Goal: Task Accomplishment & Management: Use online tool/utility

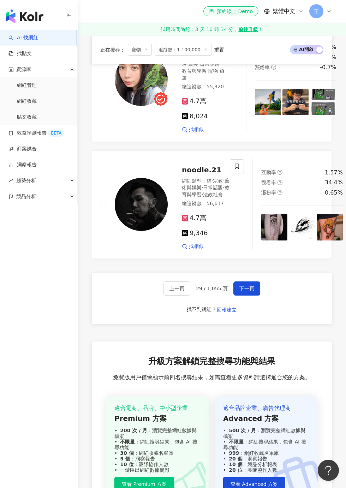
scroll to position [1492, 0]
click at [225, 40] on span at bounding box center [231, 32] width 14 height 14
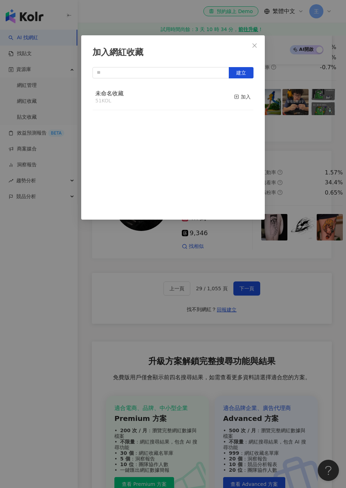
click at [245, 95] on div "加入" at bounding box center [242, 97] width 17 height 8
click at [262, 353] on div "加入網紅收藏 建立 未命名收藏 52 KOL 已加入" at bounding box center [173, 244] width 346 height 488
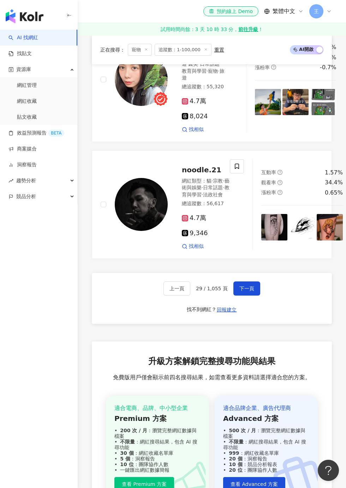
click at [247, 292] on span "下一頁" at bounding box center [247, 289] width 15 height 6
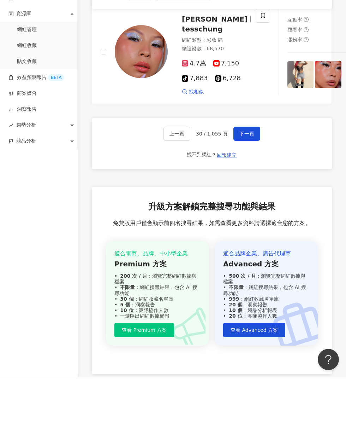
scroll to position [1650, 0]
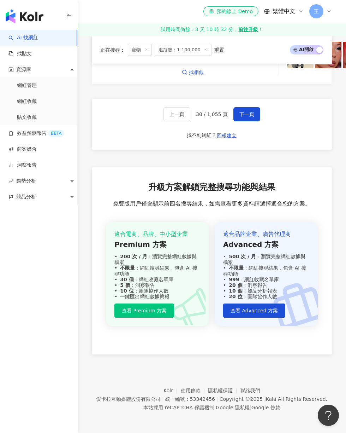
click at [254, 121] on button "下一頁" at bounding box center [247, 114] width 27 height 14
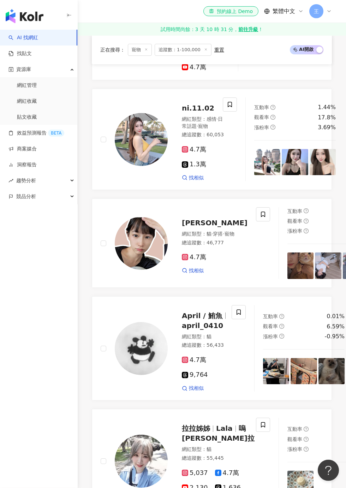
scroll to position [346, 0]
click at [260, 217] on icon at bounding box center [263, 214] width 6 height 6
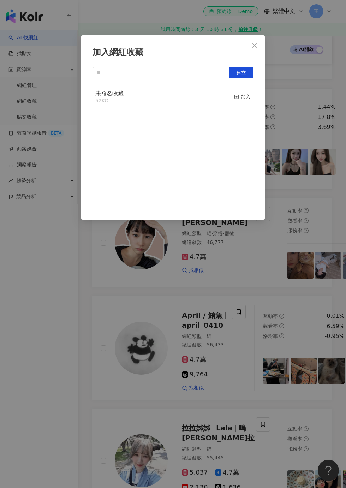
click at [242, 97] on div "加入" at bounding box center [242, 97] width 17 height 8
click at [318, 160] on div "加入網紅收藏 建立 未命名收藏 53 KOL 已加入" at bounding box center [173, 244] width 346 height 488
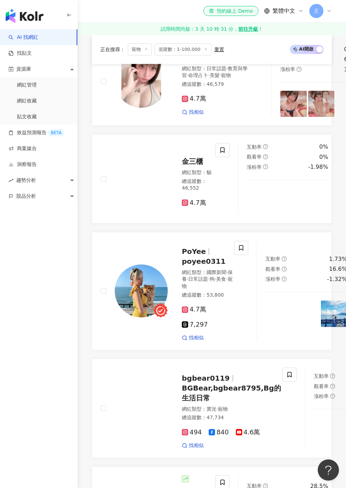
scroll to position [958, 0]
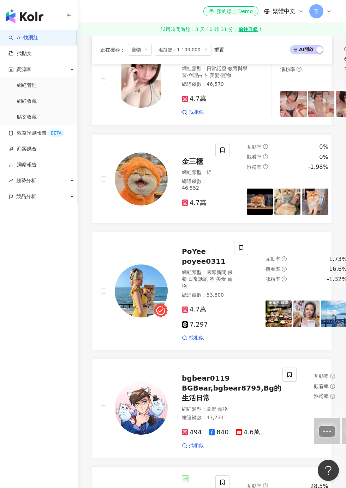
click at [221, 157] on span at bounding box center [223, 150] width 14 height 14
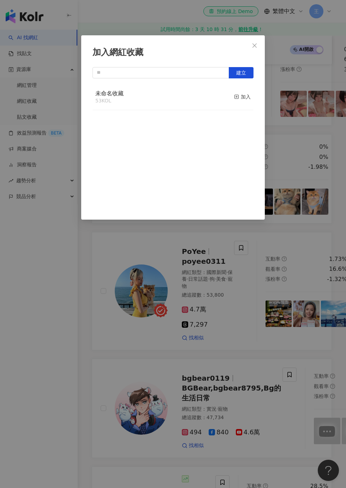
click at [247, 96] on div "加入" at bounding box center [242, 97] width 17 height 8
click at [330, 280] on div "加入網紅收藏 建立 未命名收藏 54 KOL 已加入" at bounding box center [173, 244] width 346 height 488
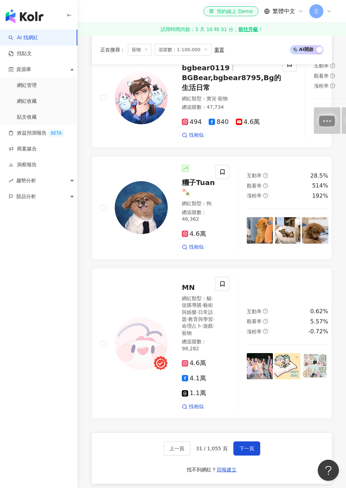
scroll to position [1269, 0]
click at [225, 179] on span at bounding box center [223, 172] width 14 height 14
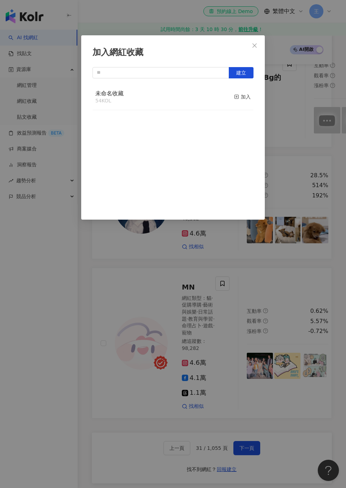
click at [241, 99] on div "加入" at bounding box center [242, 97] width 17 height 8
click at [300, 193] on div "加入網紅收藏 建立 未命名收藏 55 KOL 已加入" at bounding box center [173, 244] width 346 height 488
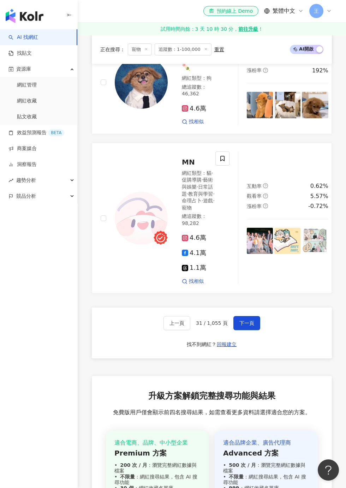
scroll to position [1394, 0]
click at [252, 326] on span "下一頁" at bounding box center [247, 324] width 15 height 6
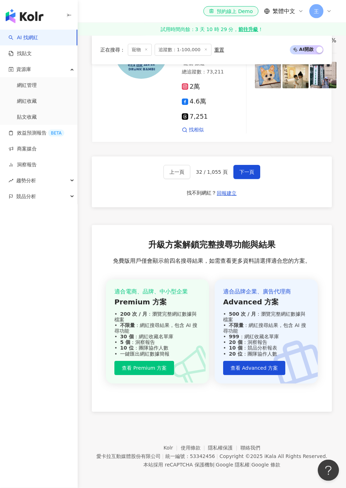
scroll to position [1643, 0]
click at [252, 179] on button "下一頁" at bounding box center [247, 172] width 27 height 14
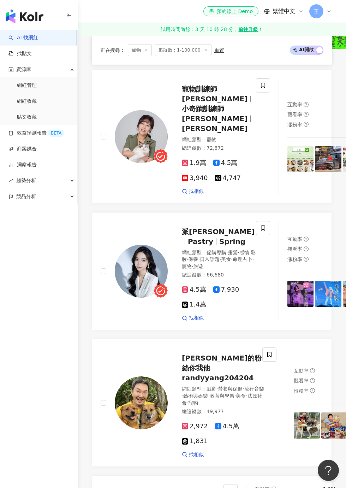
scroll to position [1028, 0]
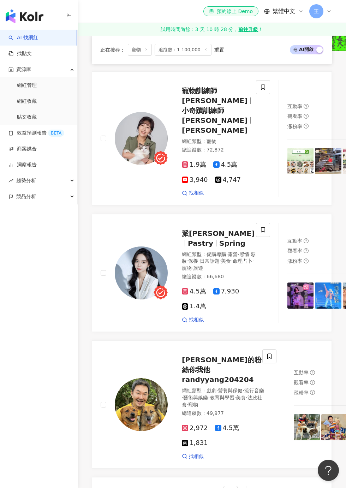
click at [261, 90] on icon at bounding box center [263, 86] width 4 height 5
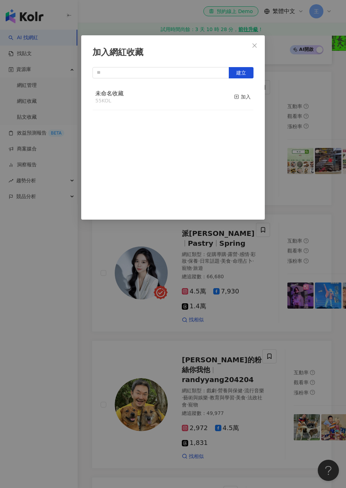
click at [239, 100] on div "加入" at bounding box center [242, 97] width 17 height 8
click at [311, 145] on div "加入網紅收藏 建立 未命名收藏 56 KOL 已加入" at bounding box center [173, 244] width 346 height 488
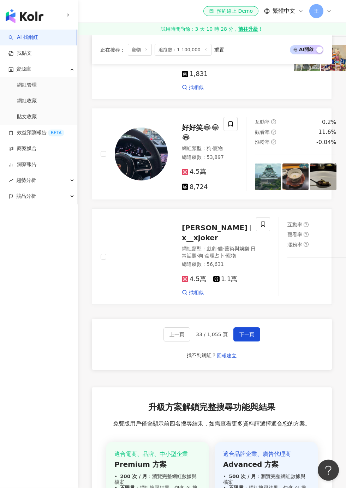
scroll to position [1397, 0]
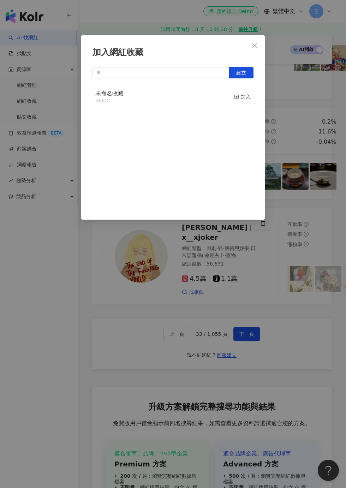
click at [242, 101] on button "加入" at bounding box center [242, 97] width 17 height 15
click at [299, 217] on div "加入網紅收藏 建立 未命名收藏 57 KOL 已加入" at bounding box center [173, 244] width 346 height 488
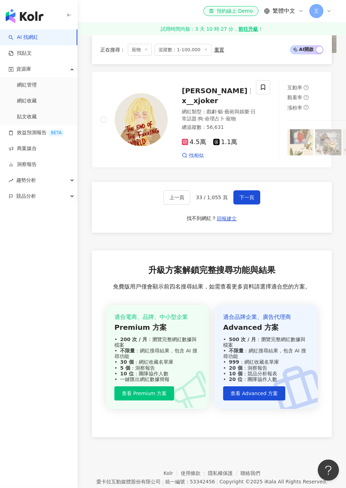
scroll to position [1535, 0]
click at [251, 200] on span "下一頁" at bounding box center [247, 197] width 15 height 6
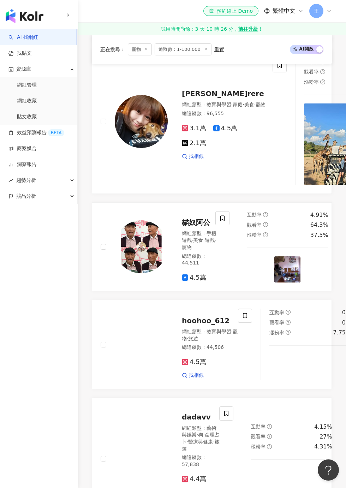
scroll to position [1097, 0]
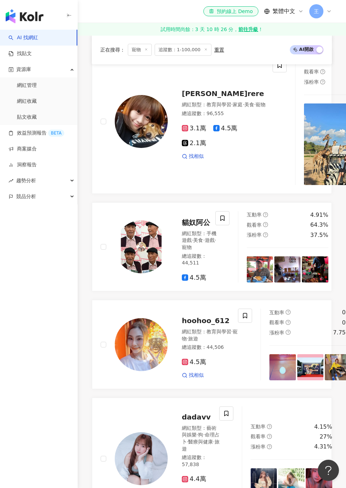
click at [277, 69] on icon at bounding box center [280, 65] width 6 height 6
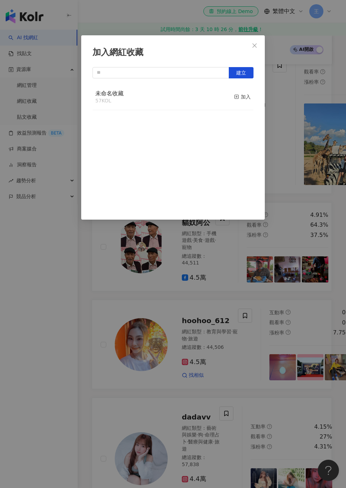
click at [245, 95] on div "加入" at bounding box center [242, 97] width 17 height 8
click at [316, 305] on div "加入網紅收藏 建立 未命名收藏 58 KOL 已加入" at bounding box center [173, 244] width 346 height 488
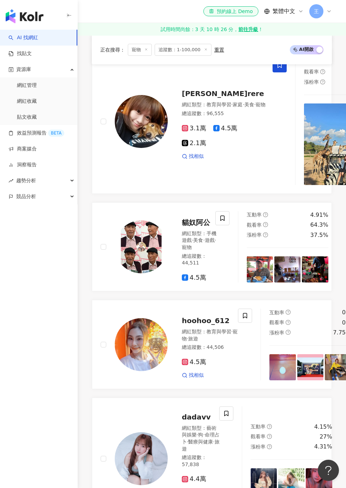
click at [225, 225] on span at bounding box center [223, 218] width 14 height 14
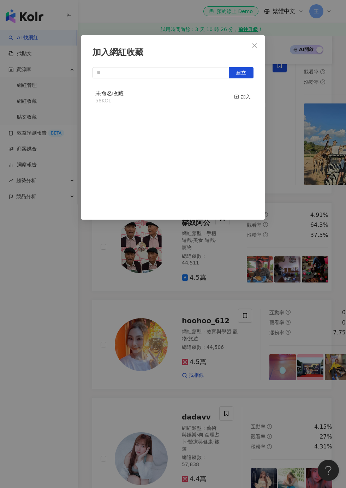
click at [244, 102] on button "加入" at bounding box center [242, 97] width 17 height 15
click at [306, 170] on div "加入網紅收藏 建立 未命名收藏 59 KOL 已加入" at bounding box center [173, 244] width 346 height 488
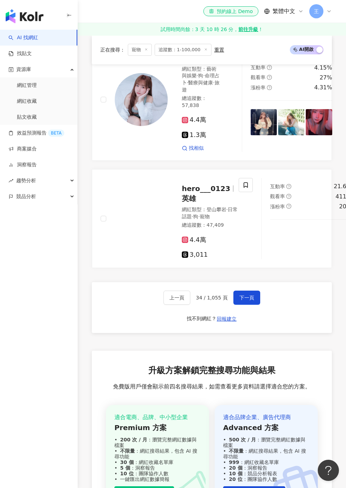
scroll to position [1457, 0]
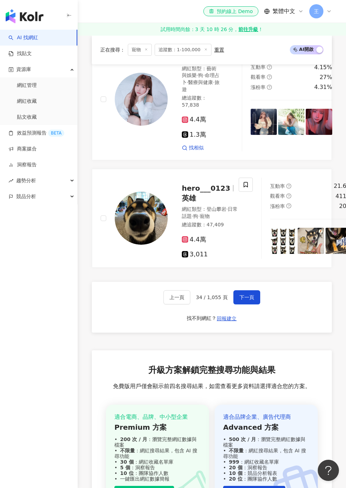
click at [252, 192] on span at bounding box center [246, 185] width 14 height 14
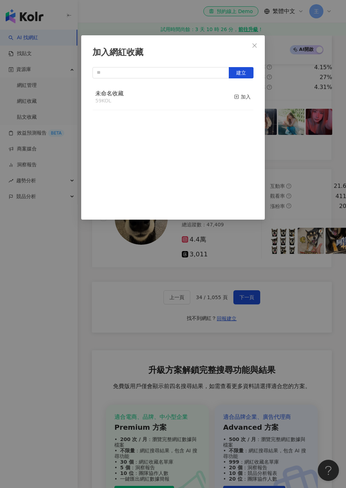
click at [243, 99] on div "加入" at bounding box center [242, 97] width 17 height 8
click at [313, 299] on div "加入網紅收藏 建立 未命名收藏 60 KOL 已加入" at bounding box center [173, 244] width 346 height 488
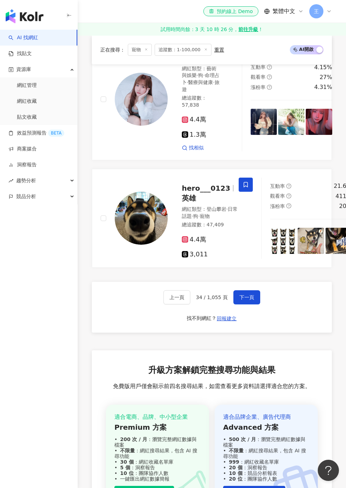
click at [251, 305] on button "下一頁" at bounding box center [247, 298] width 27 height 14
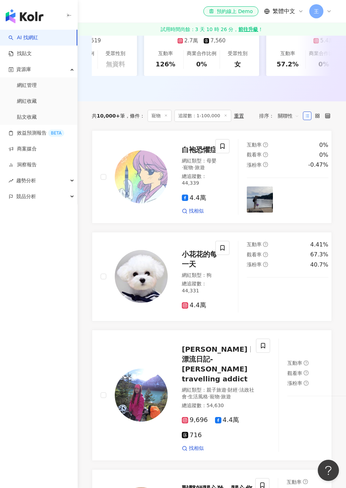
scroll to position [188, 0]
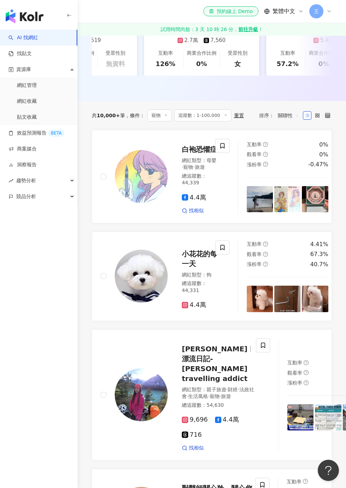
click at [226, 255] on span at bounding box center [223, 248] width 14 height 14
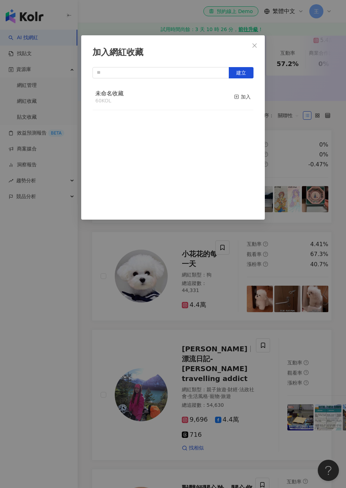
click at [242, 98] on div "加入" at bounding box center [242, 97] width 17 height 8
click at [172, 382] on div "加入網紅收藏 建立 未命名收藏 61 KOL 已加入" at bounding box center [173, 244] width 346 height 488
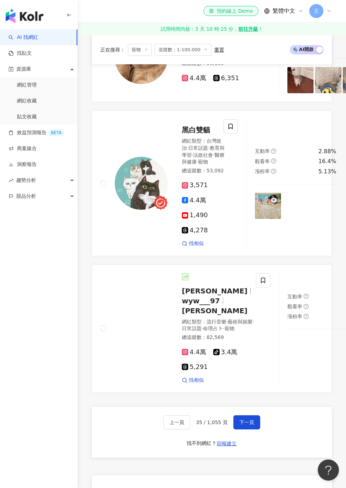
scroll to position [1351, 0]
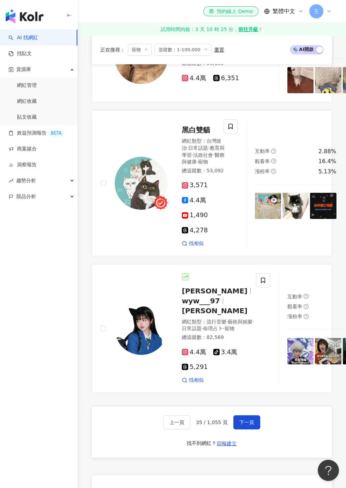
click at [260, 32] on icon at bounding box center [263, 29] width 6 height 6
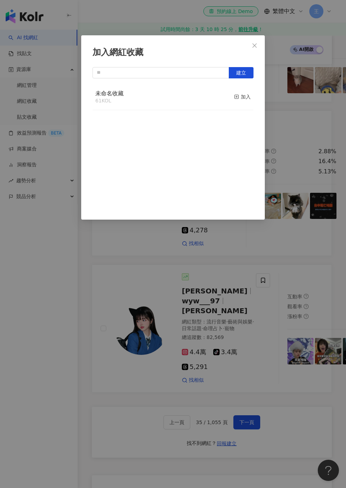
click at [242, 94] on div "加入" at bounding box center [242, 97] width 17 height 8
click at [331, 157] on div "加入網紅收藏 建立 未命名收藏 62 KOL 已加入" at bounding box center [173, 244] width 346 height 488
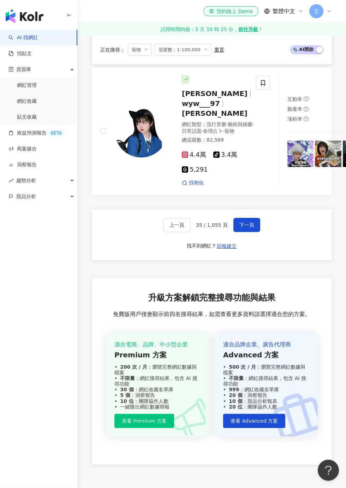
scroll to position [1561, 0]
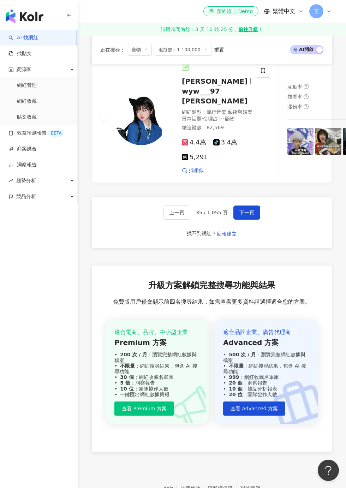
click at [255, 220] on button "下一頁" at bounding box center [247, 213] width 27 height 14
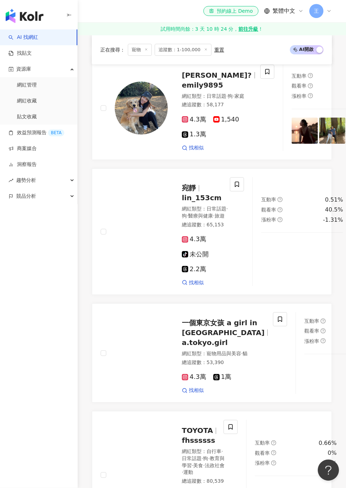
scroll to position [1123, 0]
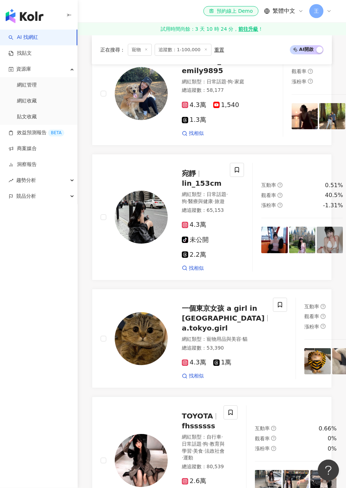
click at [323, 86] on div "漲粉率 0.01%" at bounding box center [333, 82] width 82 height 8
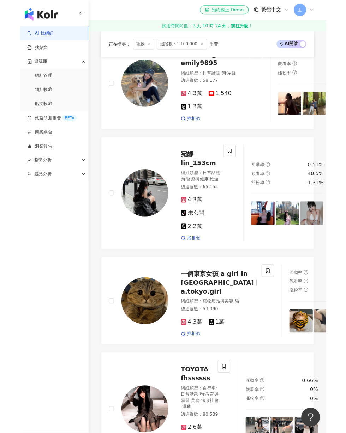
scroll to position [1152, 0]
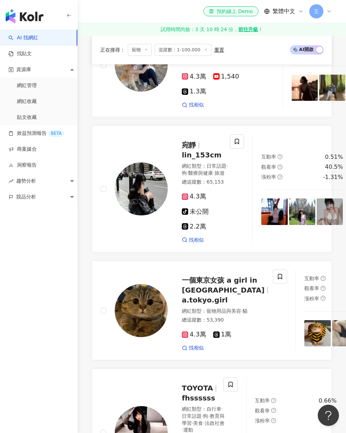
click at [260, 36] on span at bounding box center [267, 29] width 14 height 14
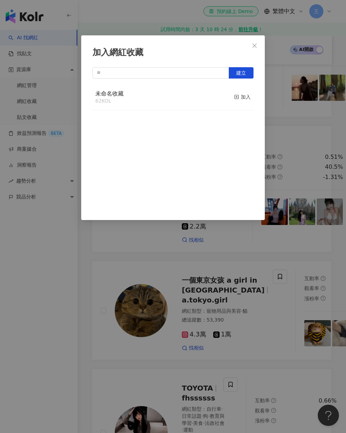
click at [254, 93] on div "加入網紅收藏 建立 未命名收藏 62 KOL 加入" at bounding box center [173, 127] width 184 height 184
click at [246, 93] on button "加入" at bounding box center [242, 97] width 17 height 15
click at [308, 259] on div "加入網紅收藏 建立 未命名收藏 63 KOL 已加入" at bounding box center [173, 216] width 346 height 433
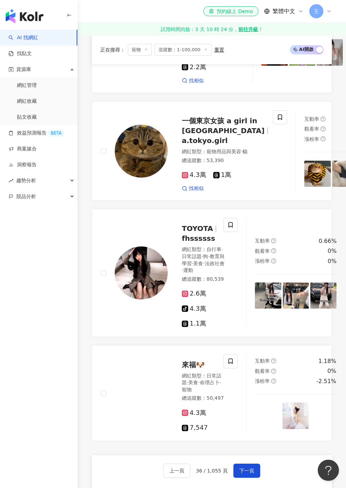
scroll to position [1311, 0]
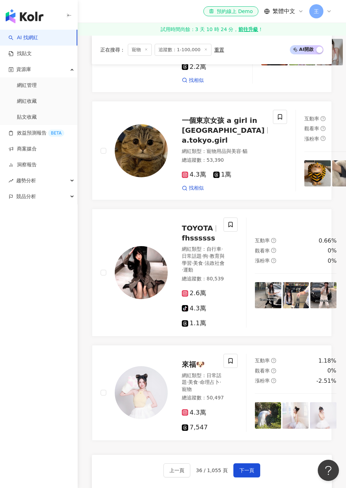
click at [277, 120] on icon at bounding box center [280, 117] width 6 height 6
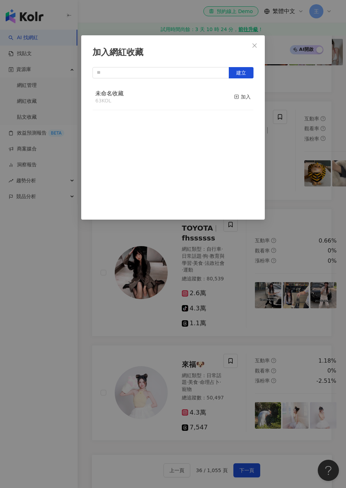
click at [243, 94] on div "加入" at bounding box center [242, 97] width 17 height 8
click at [318, 160] on div "加入網紅收藏 建立 未命名收藏 64 KOL 已加入" at bounding box center [173, 244] width 346 height 488
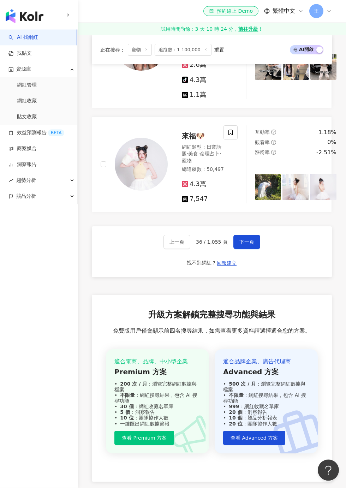
scroll to position [1540, 0]
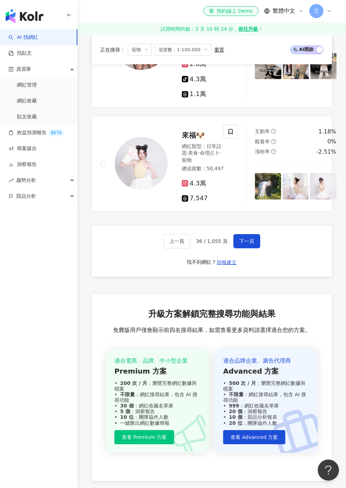
click at [255, 249] on button "下一頁" at bounding box center [247, 242] width 27 height 14
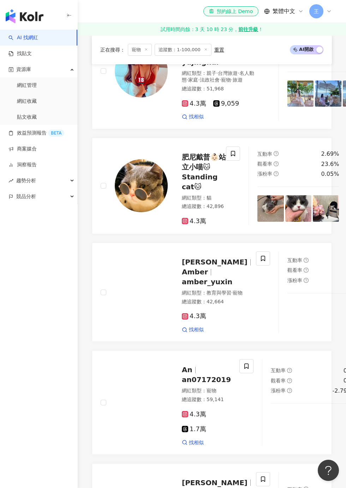
scroll to position [415, 0]
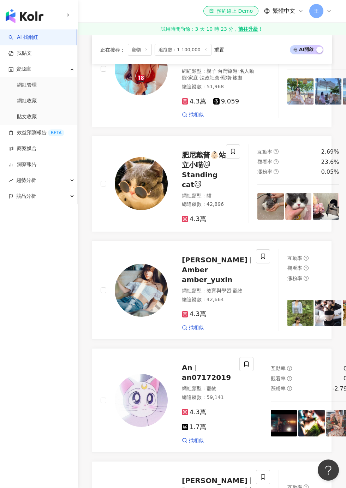
click at [230, 155] on icon at bounding box center [233, 152] width 6 height 6
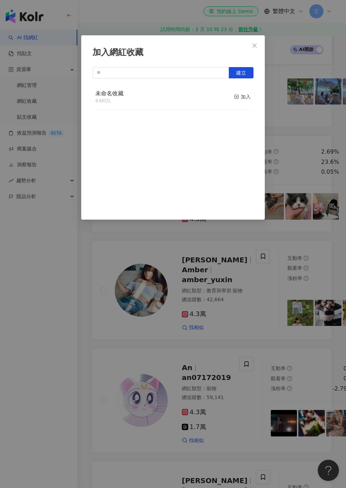
click at [238, 100] on div "加入" at bounding box center [242, 97] width 17 height 8
click at [304, 174] on div "加入網紅收藏 建立 未命名收藏 64 KOL 加入" at bounding box center [173, 244] width 346 height 488
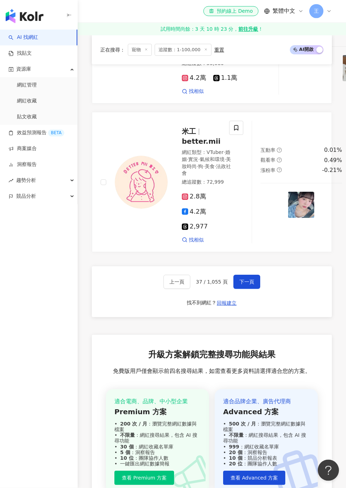
scroll to position [1537, 0]
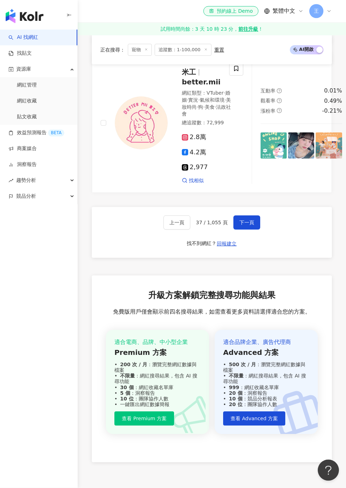
click at [250, 226] on span "下一頁" at bounding box center [247, 223] width 15 height 6
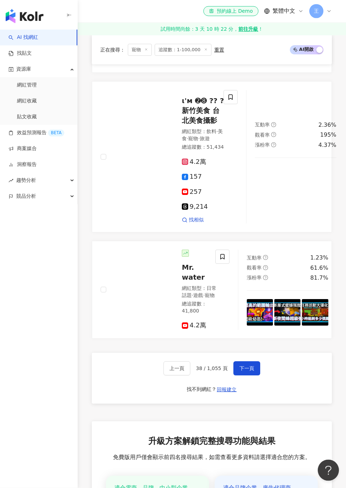
scroll to position [1462, 0]
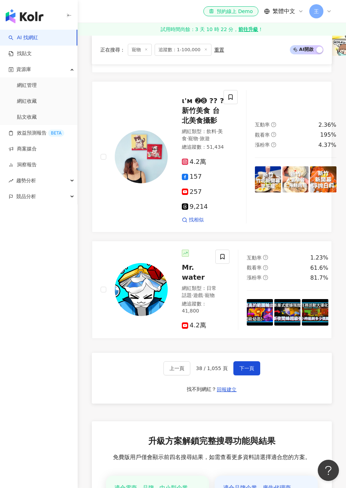
click at [253, 371] on span "下一頁" at bounding box center [247, 369] width 15 height 6
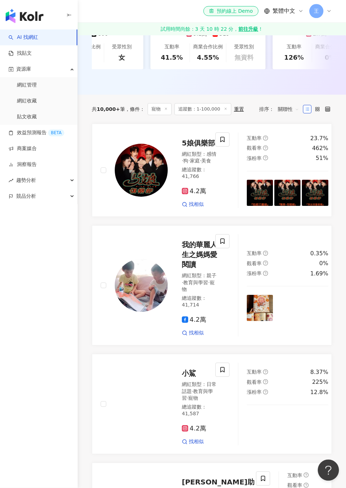
scroll to position [194, 0]
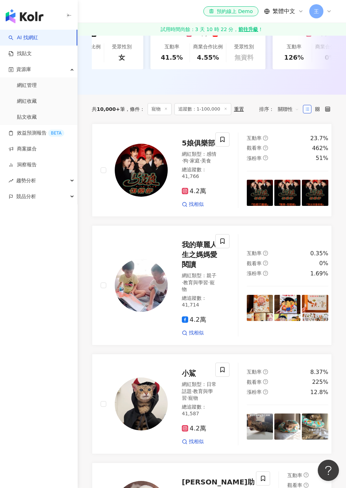
click at [224, 373] on icon at bounding box center [222, 370] width 6 height 6
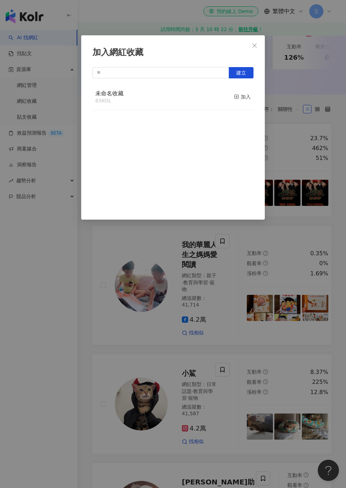
click at [242, 99] on div "加入" at bounding box center [242, 97] width 17 height 8
click at [299, 212] on div "加入網紅收藏 建立 未命名收藏 66 KOL 已加入" at bounding box center [173, 244] width 346 height 488
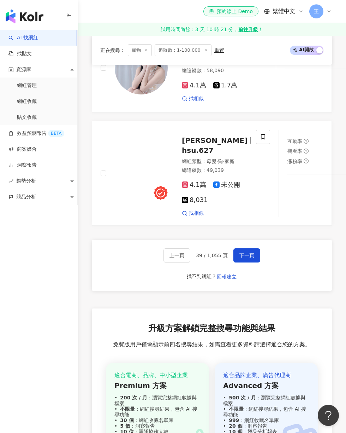
scroll to position [1485, 0]
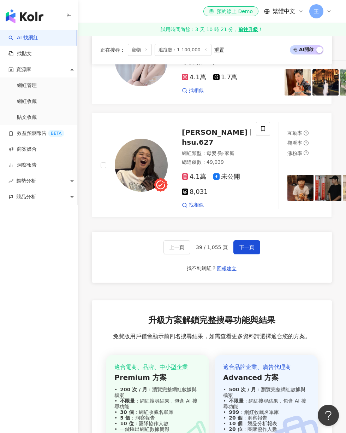
click at [251, 250] on span "下一頁" at bounding box center [247, 247] width 15 height 6
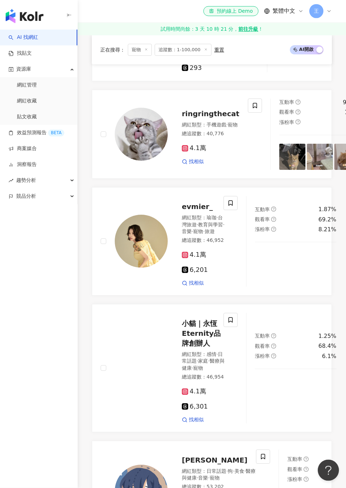
scroll to position [1001, 0]
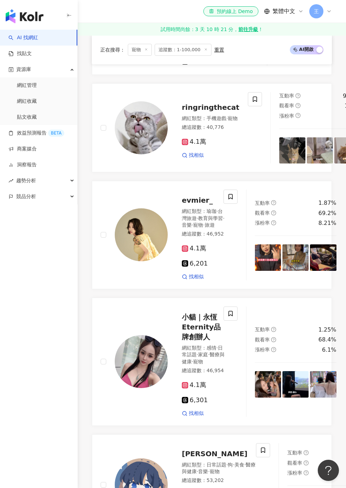
click at [248, 106] on span at bounding box center [255, 99] width 14 height 14
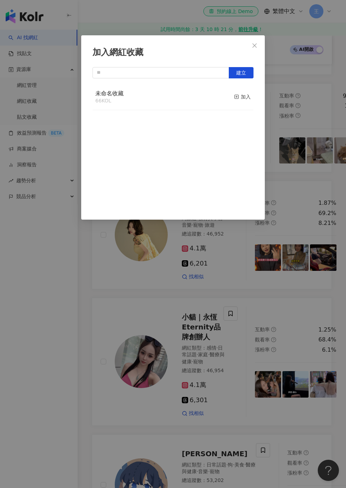
click at [242, 96] on div "加入" at bounding box center [242, 97] width 17 height 8
click at [327, 150] on div "加入網紅收藏 建立 未命名收藏 67 KOL 已加入" at bounding box center [173, 244] width 346 height 488
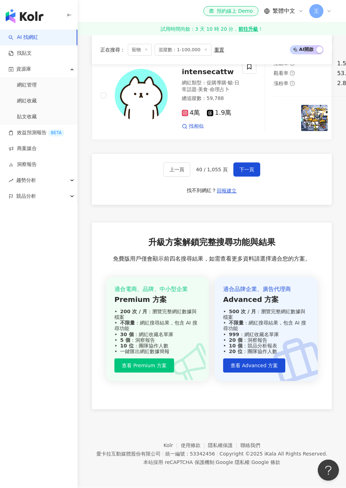
scroll to position [1608, 0]
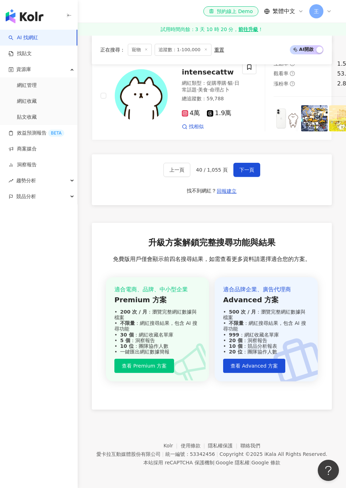
click at [245, 173] on span "下一頁" at bounding box center [247, 170] width 15 height 6
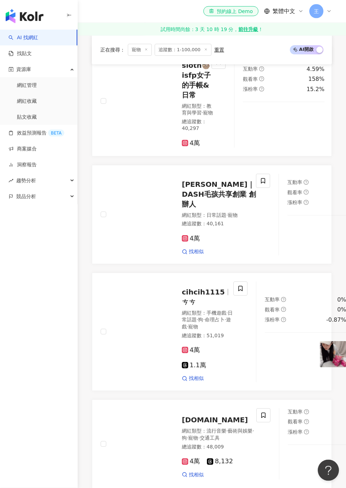
scroll to position [1074, 0]
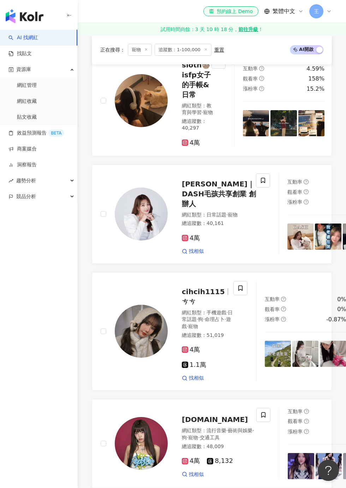
click at [256, 188] on span at bounding box center [263, 181] width 14 height 14
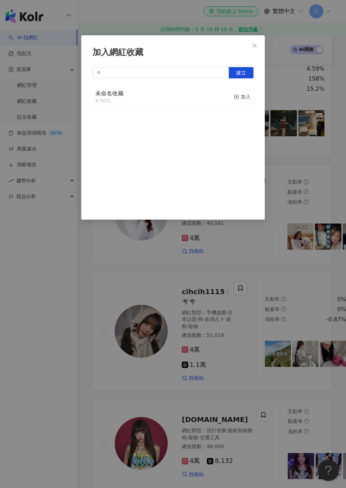
click at [237, 100] on span "button" at bounding box center [236, 97] width 5 height 6
click at [313, 265] on div "加入網紅收藏 建立 未命名收藏 68 KOL 已加入" at bounding box center [173, 244] width 346 height 488
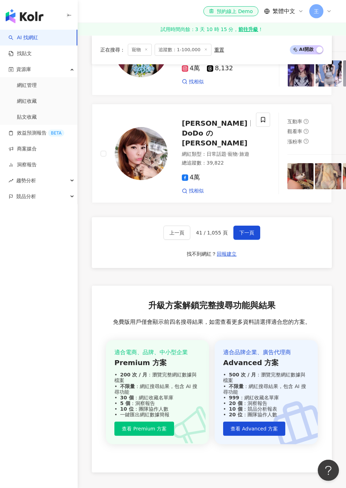
scroll to position [1475, 0]
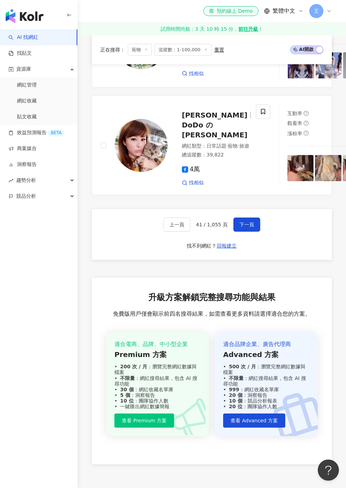
click at [251, 228] on span "下一頁" at bounding box center [247, 225] width 15 height 6
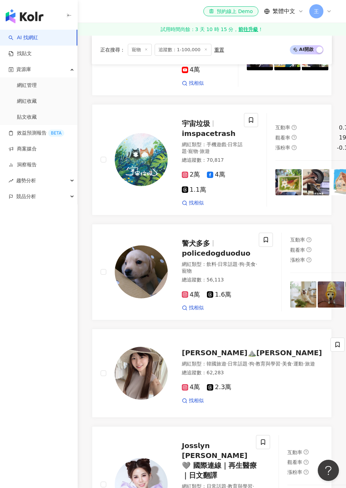
scroll to position [599, 0]
click at [264, 241] on icon at bounding box center [266, 239] width 4 height 5
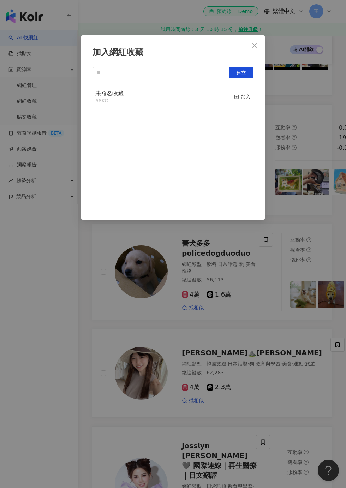
click at [244, 92] on button "加入" at bounding box center [242, 97] width 17 height 15
click at [324, 262] on div "加入網紅收藏 建立 未命名收藏 69 KOL 已加入" at bounding box center [173, 244] width 346 height 488
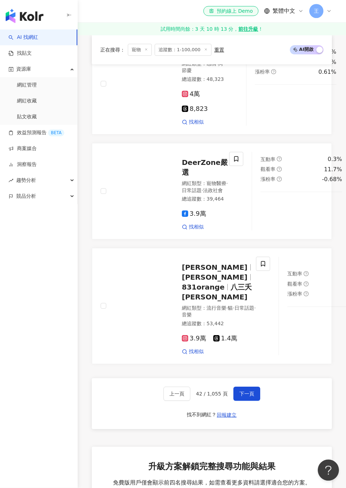
scroll to position [1379, 0]
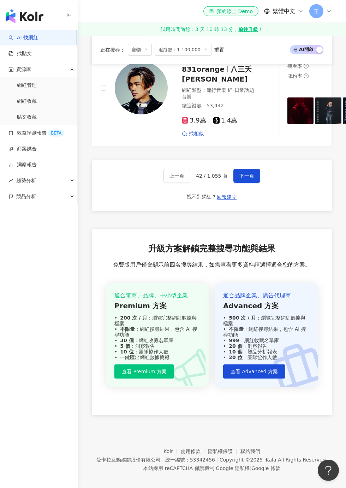
click at [244, 179] on span "下一頁" at bounding box center [247, 176] width 15 height 6
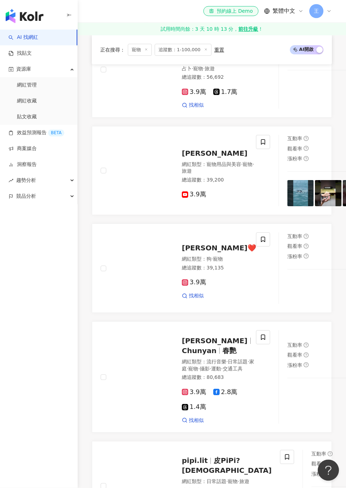
scroll to position [723, 0]
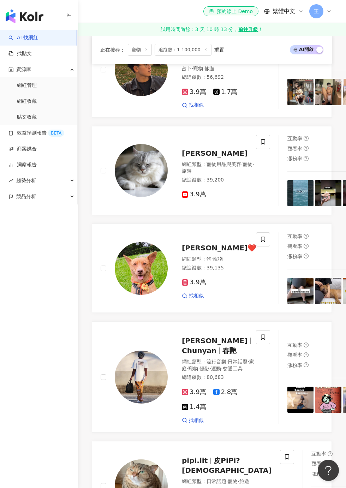
click at [260, 243] on icon at bounding box center [263, 239] width 6 height 6
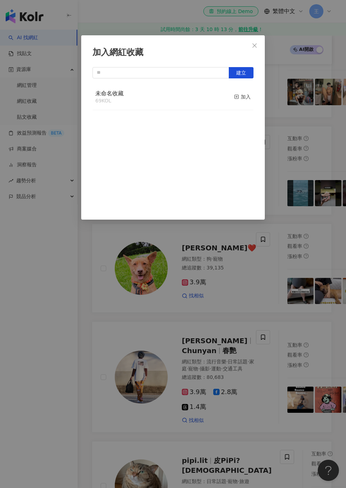
click at [242, 101] on button "加入" at bounding box center [242, 97] width 17 height 15
click at [332, 181] on div "加入網紅收藏 建立 未命名收藏 70 KOL 已加入" at bounding box center [173, 244] width 346 height 488
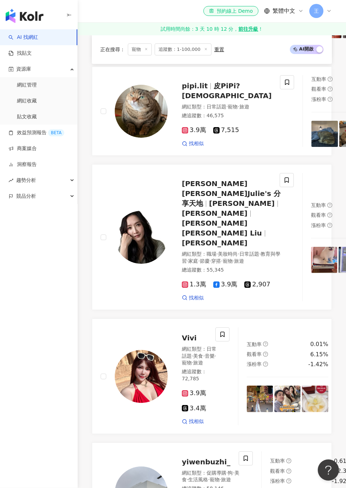
scroll to position [1098, 0]
click at [284, 86] on icon at bounding box center [287, 82] width 6 height 6
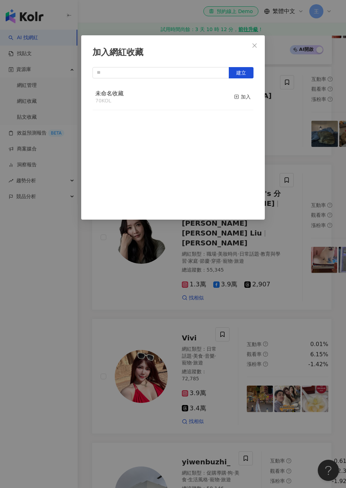
click at [244, 101] on button "加入" at bounding box center [242, 97] width 17 height 15
click at [323, 170] on div "加入網紅收藏 建立 未命名收藏 71 KOL 已加入" at bounding box center [173, 244] width 346 height 488
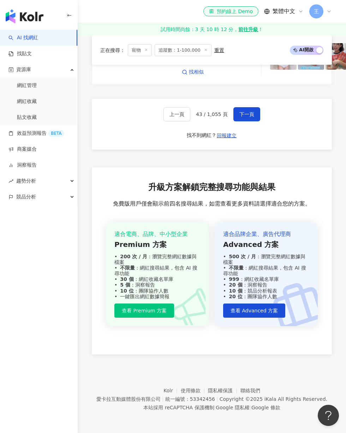
scroll to position [1626, 0]
click at [242, 117] on span "下一頁" at bounding box center [247, 114] width 15 height 6
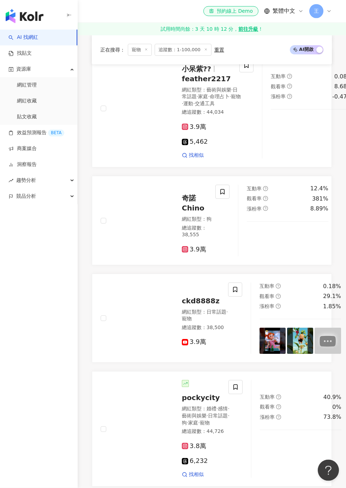
scroll to position [787, 0]
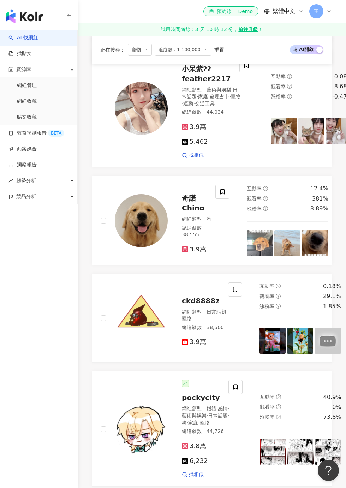
click at [228, 192] on span at bounding box center [223, 192] width 14 height 14
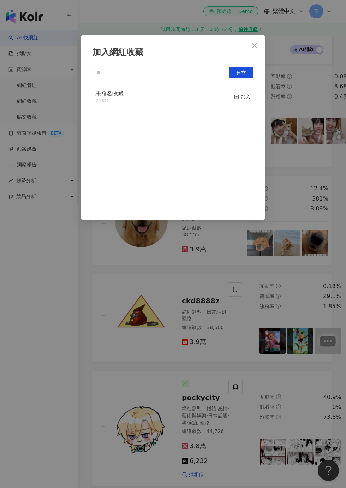
click at [243, 100] on div "加入" at bounding box center [242, 97] width 17 height 8
click at [308, 185] on div "加入網紅收藏 建立 未命名收藏 72 KOL 已加入" at bounding box center [173, 244] width 346 height 488
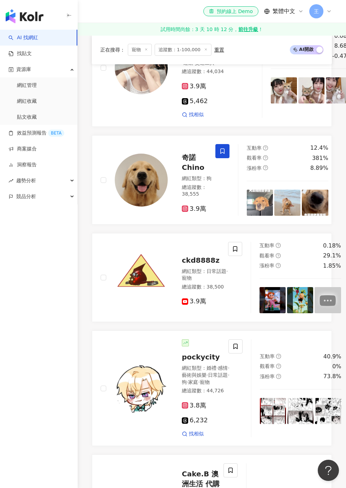
scroll to position [937, 0]
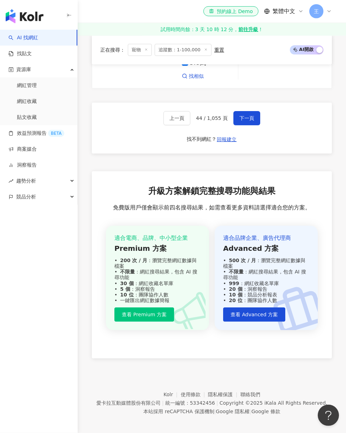
click at [250, 125] on button "下一頁" at bounding box center [247, 118] width 27 height 14
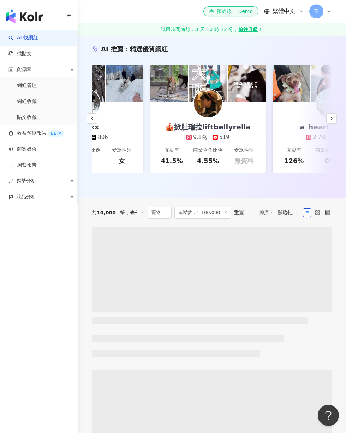
scroll to position [0, 0]
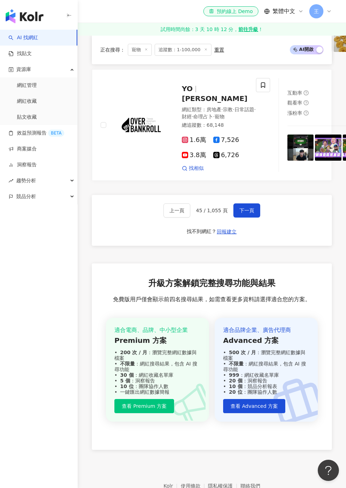
click at [253, 213] on span "下一頁" at bounding box center [247, 211] width 15 height 6
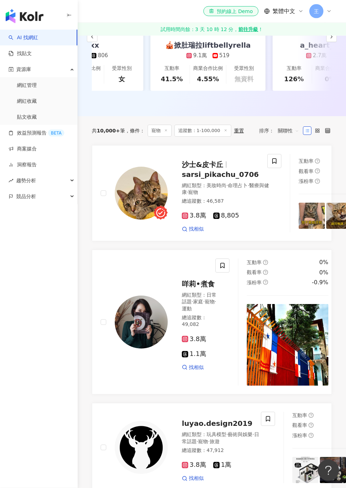
scroll to position [173, 0]
click at [271, 154] on span at bounding box center [275, 161] width 14 height 14
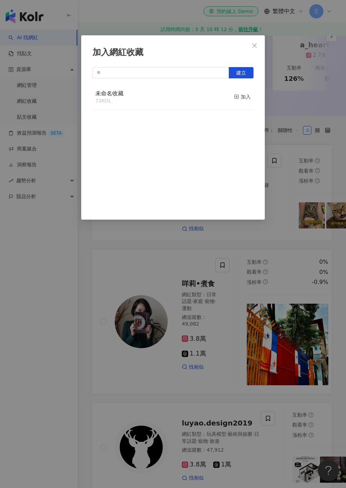
click at [242, 98] on div "加入" at bounding box center [242, 97] width 17 height 8
click at [317, 182] on div "加入網紅收藏 建立 未命名收藏 73 KOL 已加入" at bounding box center [173, 244] width 346 height 488
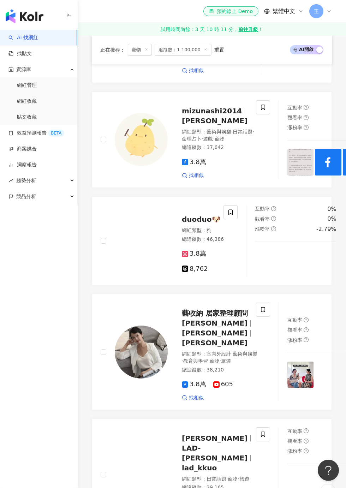
scroll to position [709, 0]
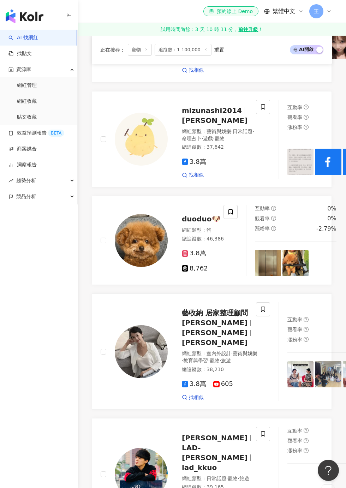
click at [230, 209] on icon at bounding box center [231, 211] width 4 height 5
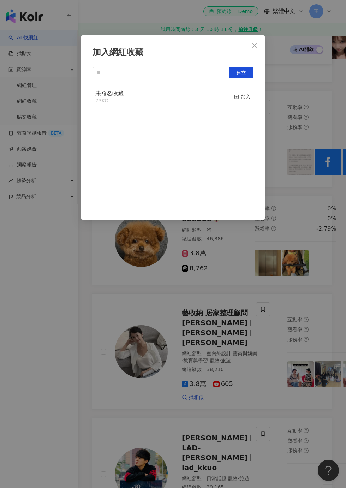
click at [243, 98] on div "加入" at bounding box center [242, 97] width 17 height 8
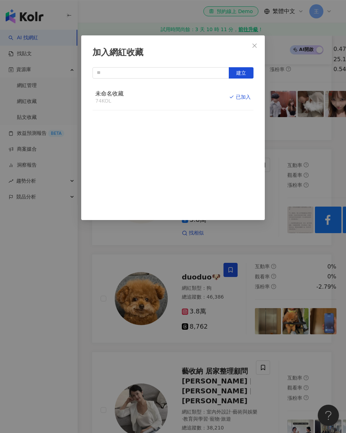
click at [151, 369] on div "加入網紅收藏 建立 未命名收藏 74 KOL 已加入" at bounding box center [173, 216] width 346 height 433
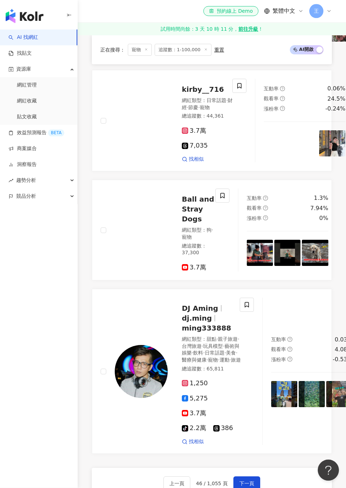
scroll to position [1299, 0]
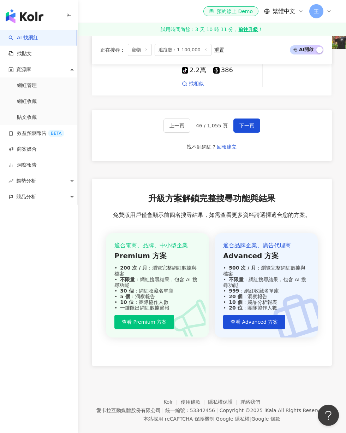
click at [249, 128] on span "下一頁" at bounding box center [247, 126] width 15 height 6
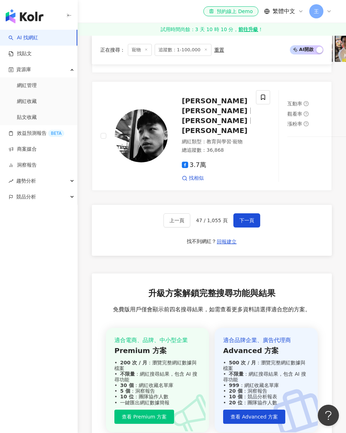
scroll to position [1509, 0]
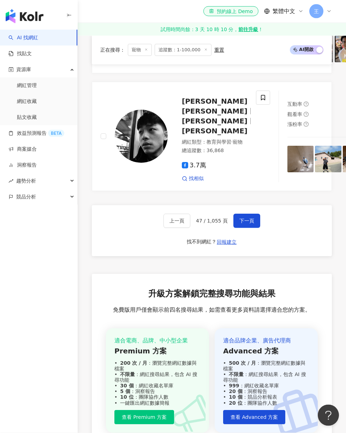
click at [257, 228] on button "下一頁" at bounding box center [247, 220] width 27 height 14
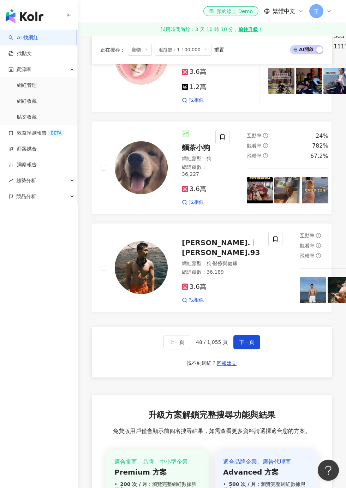
scroll to position [1310, 0]
click at [225, 144] on span at bounding box center [223, 137] width 14 height 14
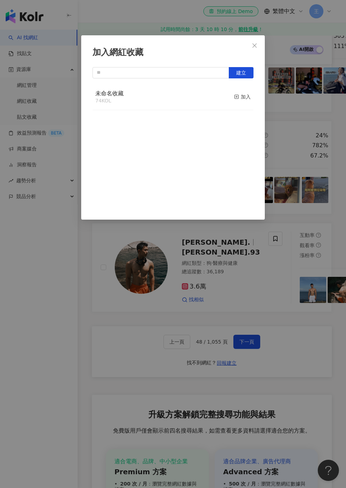
click at [238, 90] on button "加入" at bounding box center [242, 97] width 17 height 15
click at [316, 165] on div "加入網紅收藏 建立 未命名收藏 75 KOL 已加入" at bounding box center [173, 244] width 346 height 488
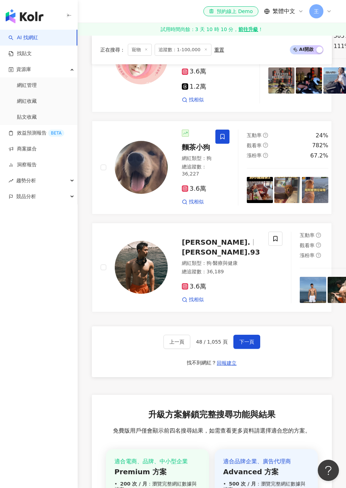
click at [248, 345] on span "下一頁" at bounding box center [247, 342] width 15 height 6
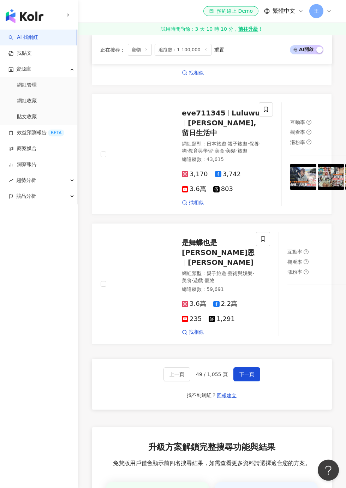
scroll to position [1347, 0]
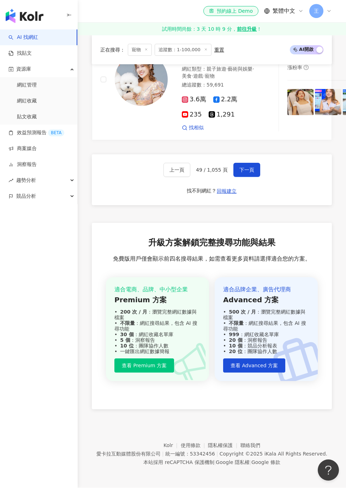
click at [248, 173] on span "下一頁" at bounding box center [247, 171] width 15 height 6
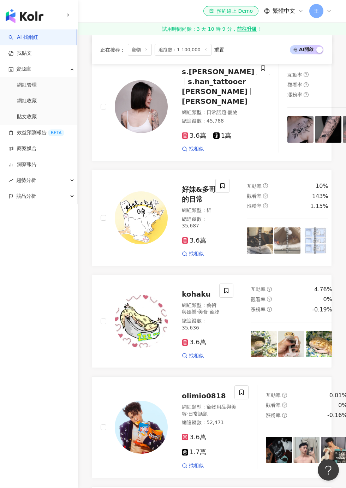
scroll to position [937, 0]
click at [222, 189] on icon at bounding box center [222, 186] width 6 height 6
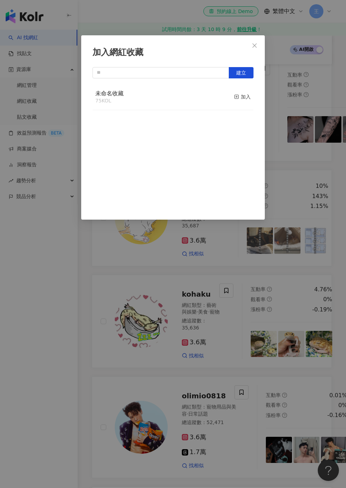
click at [238, 96] on icon "button" at bounding box center [236, 96] width 5 height 5
click at [317, 151] on div "加入網紅收藏 建立 未命名收藏 76 KOL 已加入" at bounding box center [173, 244] width 346 height 488
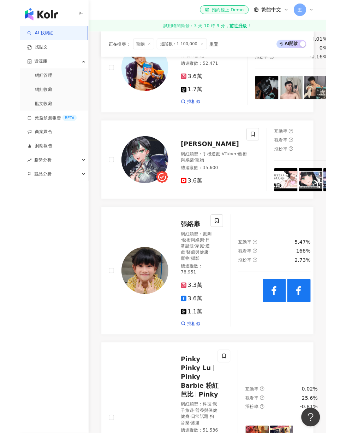
scroll to position [1542, 0]
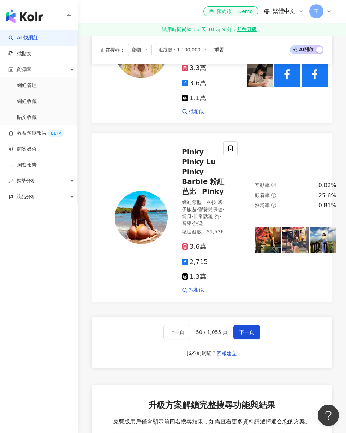
click at [252, 339] on button "下一頁" at bounding box center [247, 332] width 27 height 14
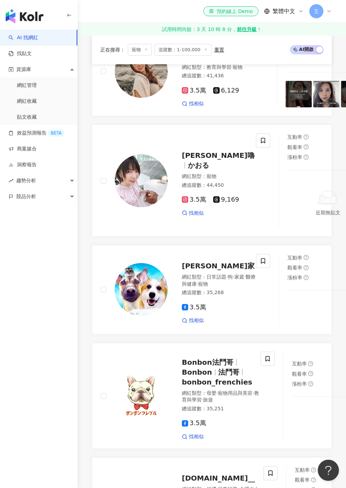
scroll to position [548, 0]
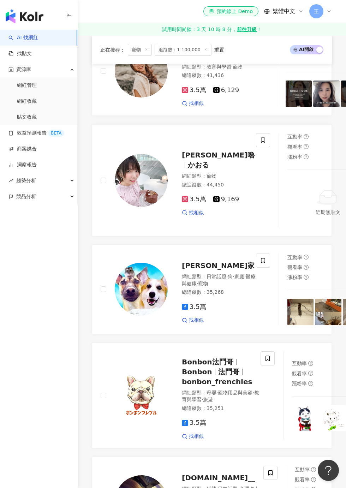
click at [256, 268] on span at bounding box center [263, 261] width 14 height 14
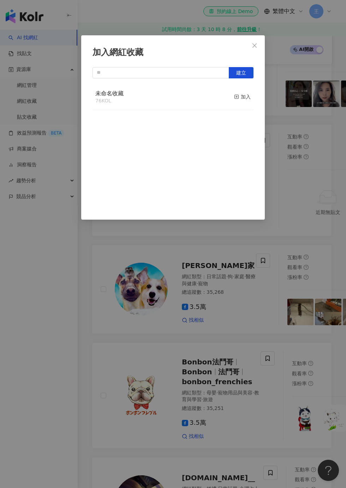
click at [242, 98] on div "加入" at bounding box center [242, 97] width 17 height 8
click at [316, 197] on div "加入網紅收藏 建立 未命名收藏 77 KOL 已加入" at bounding box center [173, 244] width 346 height 488
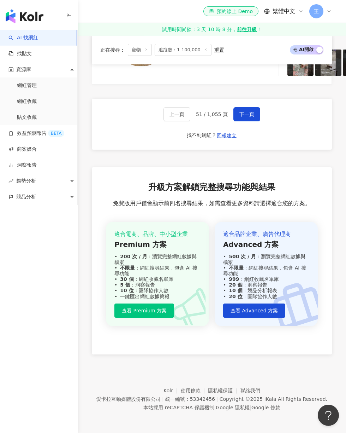
click at [254, 121] on button "下一頁" at bounding box center [247, 114] width 27 height 14
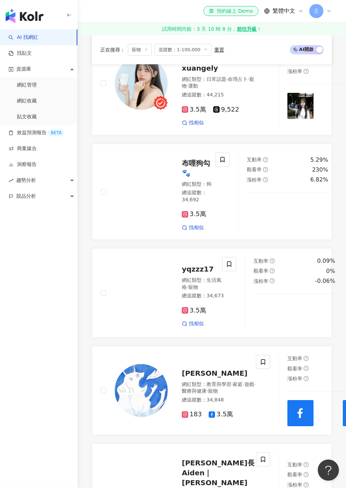
scroll to position [960, 0]
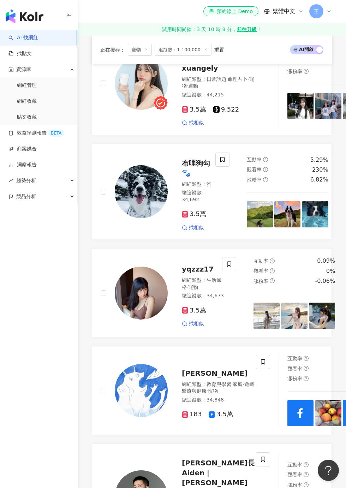
click at [225, 167] on span at bounding box center [223, 160] width 14 height 14
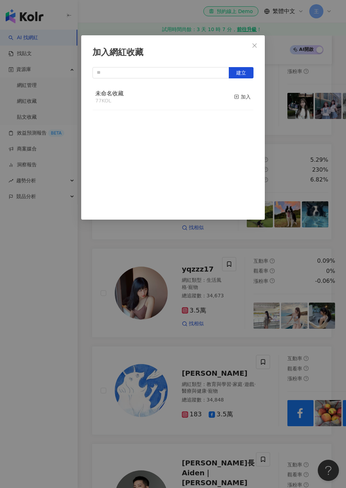
click at [240, 98] on div "加入" at bounding box center [242, 97] width 17 height 8
click at [327, 175] on div "加入網紅收藏 建立 未命名收藏 78 KOL 已加入" at bounding box center [173, 244] width 346 height 488
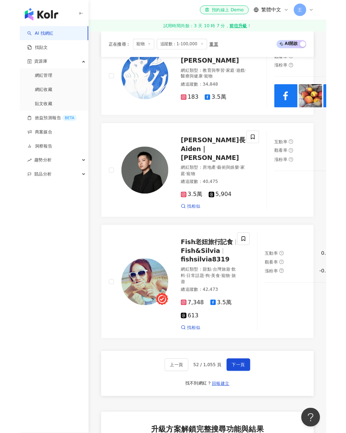
scroll to position [1444, 0]
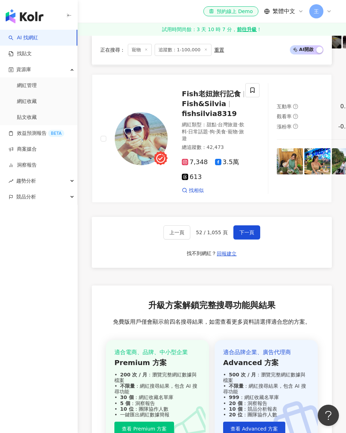
click at [248, 235] on span "下一頁" at bounding box center [247, 232] width 15 height 6
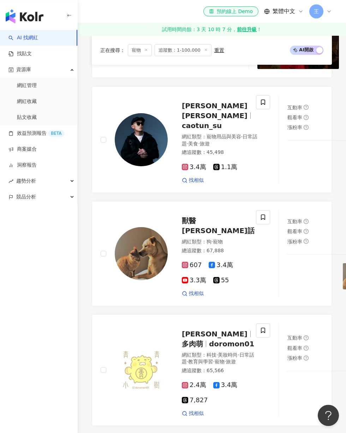
scroll to position [940, 0]
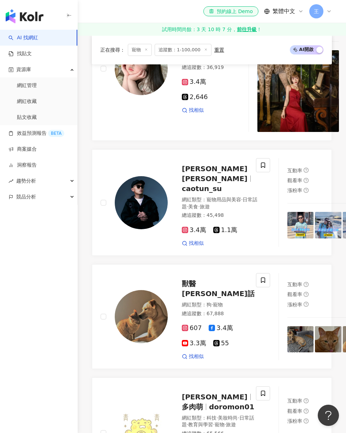
click at [261, 282] on icon at bounding box center [263, 279] width 4 height 5
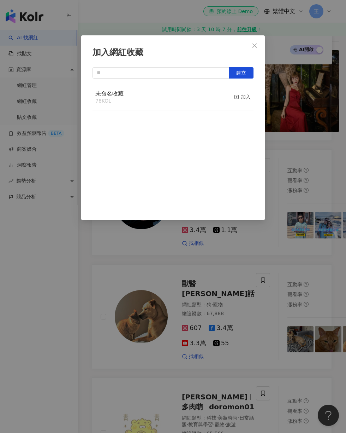
click at [243, 101] on button "加入" at bounding box center [242, 97] width 17 height 15
click at [319, 155] on div "加入網紅收藏 建立 未命名收藏 79 KOL 已加入" at bounding box center [173, 216] width 346 height 433
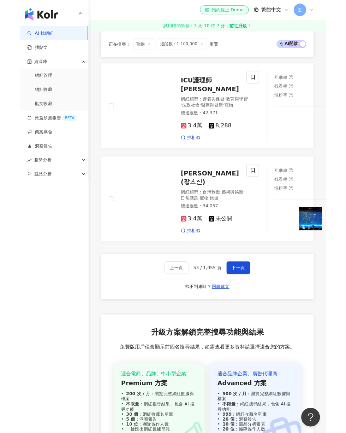
scroll to position [1628, 0]
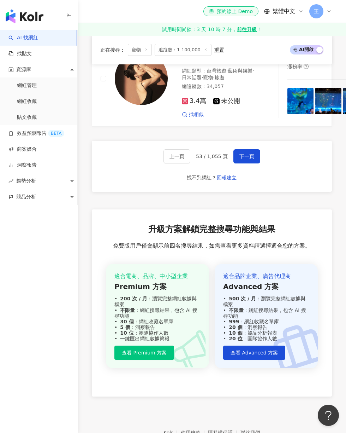
click at [250, 159] on span "下一頁" at bounding box center [247, 156] width 15 height 6
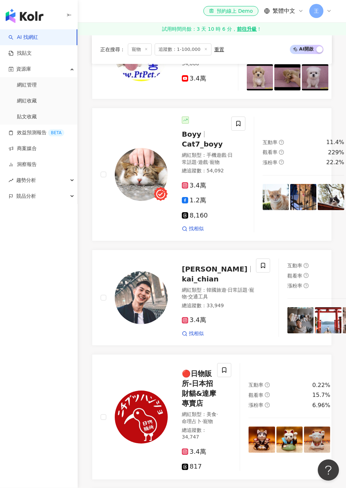
scroll to position [526, 0]
click at [235, 127] on icon at bounding box center [238, 124] width 6 height 6
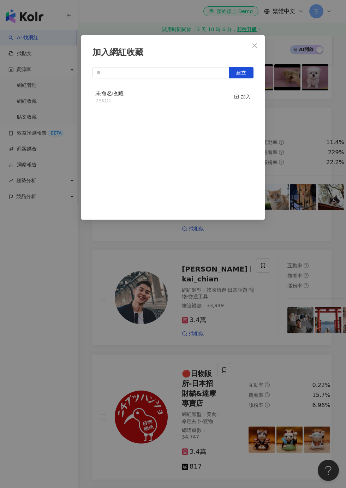
click at [239, 98] on icon "button" at bounding box center [236, 96] width 5 height 5
click at [315, 126] on div "加入網紅收藏 建立 未命名收藏 80 KOL 已加入" at bounding box center [173, 244] width 346 height 488
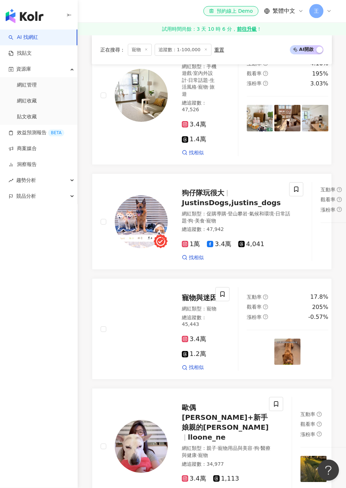
scroll to position [989, 0]
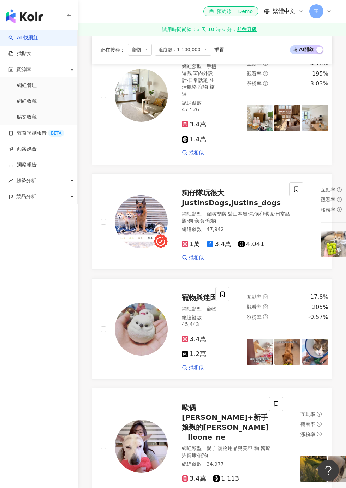
click at [293, 193] on icon at bounding box center [296, 189] width 6 height 6
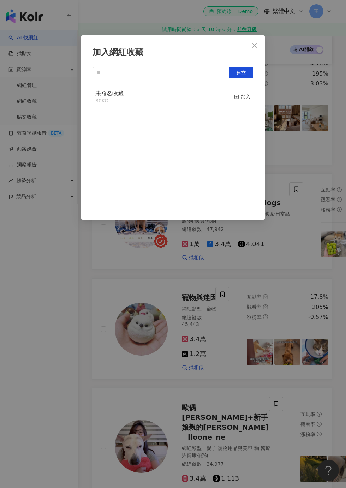
click at [250, 93] on button "加入" at bounding box center [242, 97] width 17 height 15
click at [308, 120] on div "加入網紅收藏 建立 未命名收藏 81 KOL 已加入" at bounding box center [173, 244] width 346 height 488
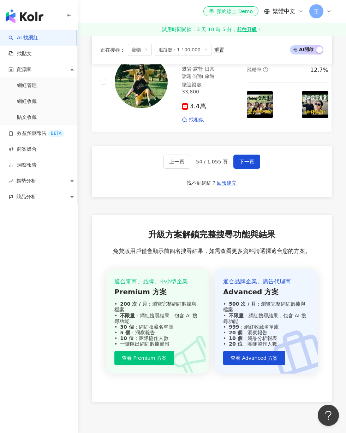
scroll to position [1568, 0]
click at [253, 169] on button "下一頁" at bounding box center [247, 161] width 27 height 14
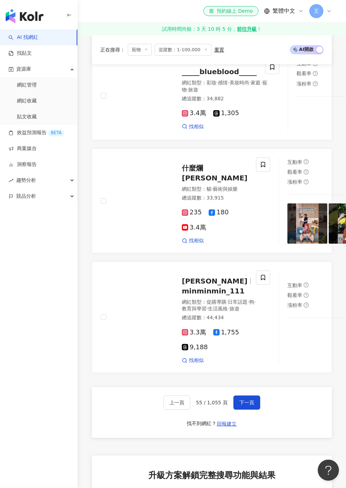
scroll to position [1306, 0]
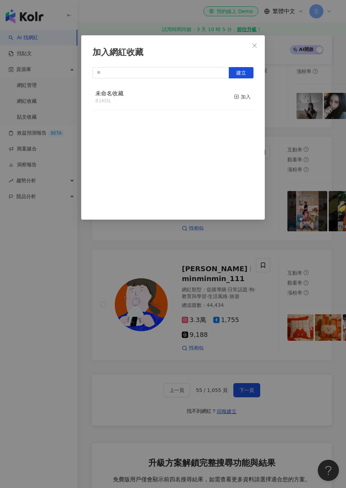
click at [247, 91] on button "加入" at bounding box center [242, 97] width 17 height 15
click at [315, 113] on div "加入網紅收藏 建立 未命名收藏 82 KOL 已加入" at bounding box center [173, 244] width 346 height 488
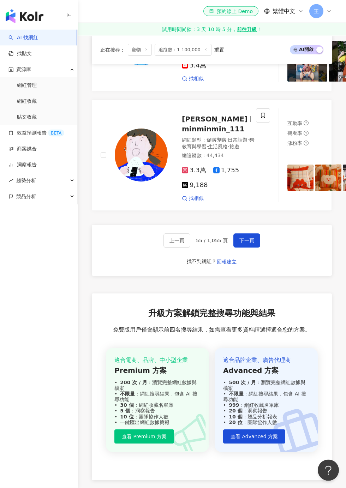
scroll to position [1528, 0]
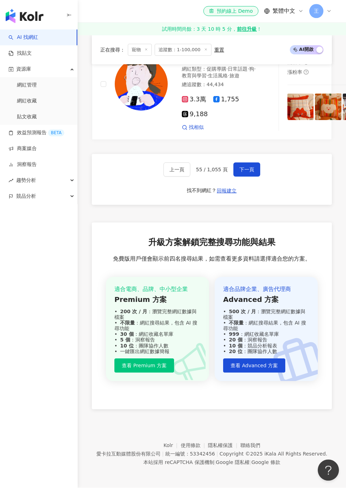
click at [251, 177] on button "下一頁" at bounding box center [247, 170] width 27 height 14
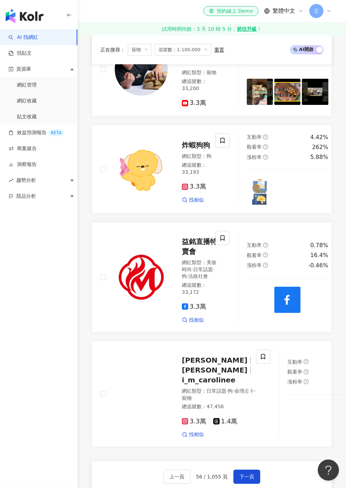
scroll to position [1328, 0]
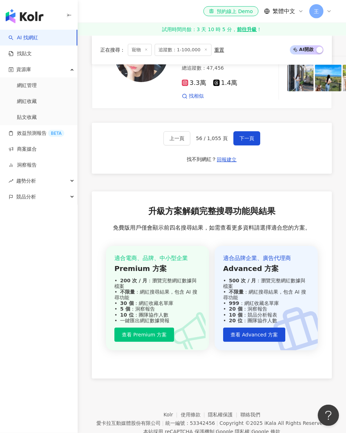
click at [255, 145] on button "下一頁" at bounding box center [247, 138] width 27 height 14
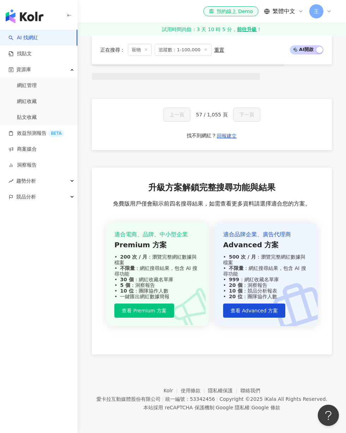
scroll to position [652, 0]
